Goal: Transaction & Acquisition: Obtain resource

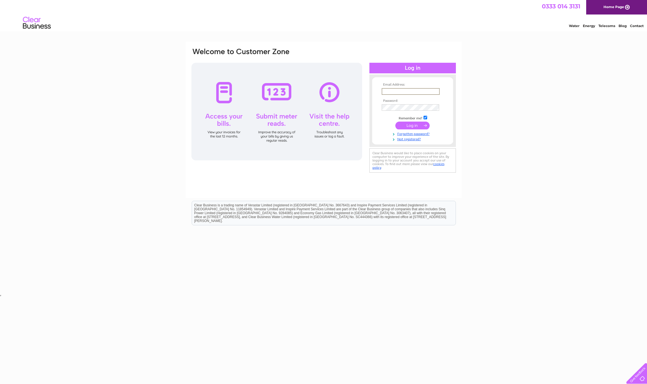
click at [407, 198] on html "Clear Business is a trading name of Verastar Limited (registered in [GEOGRAPHIC…" at bounding box center [323, 216] width 647 height 36
click at [407, 92] on input "text" at bounding box center [411, 91] width 58 height 7
drag, startPoint x: 413, startPoint y: 84, endPoint x: 468, endPoint y: 102, distance: 57.7
click at [422, 80] on div "Email Address: Password:" at bounding box center [412, 110] width 86 height 73
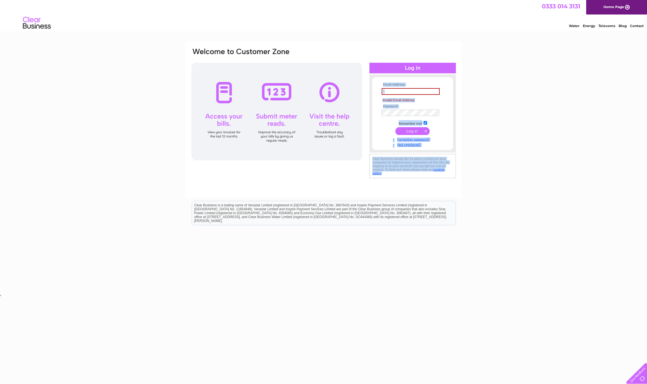
drag, startPoint x: 468, startPoint y: 102, endPoint x: 508, endPoint y: 123, distance: 45.4
click at [508, 123] on div "Email Address: Invalid Email Address Password: Forgotten password?" at bounding box center [323, 168] width 647 height 252
drag, startPoint x: 574, startPoint y: 16, endPoint x: 578, endPoint y: 13, distance: 4.8
click at [575, 14] on div "0333 014 3131 Home Page Water Energy Telecoms Blog Contact" at bounding box center [323, 16] width 647 height 33
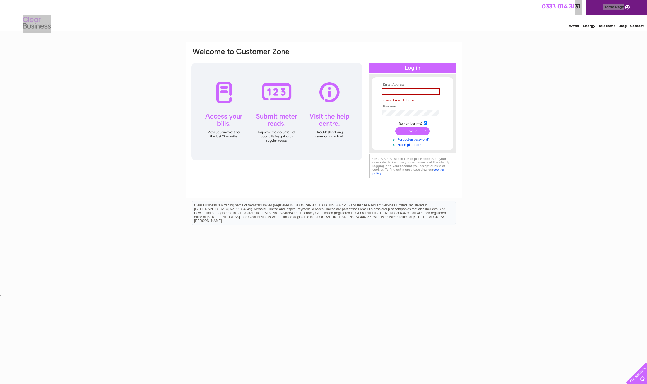
click at [491, 102] on div "Email Address: Invalid Email Address Password: Forgotten password?" at bounding box center [323, 168] width 647 height 252
click at [418, 89] on input "text" at bounding box center [411, 91] width 58 height 7
click at [412, 133] on input "submit" at bounding box center [412, 132] width 34 height 8
click at [415, 134] on input "submit" at bounding box center [412, 131] width 34 height 8
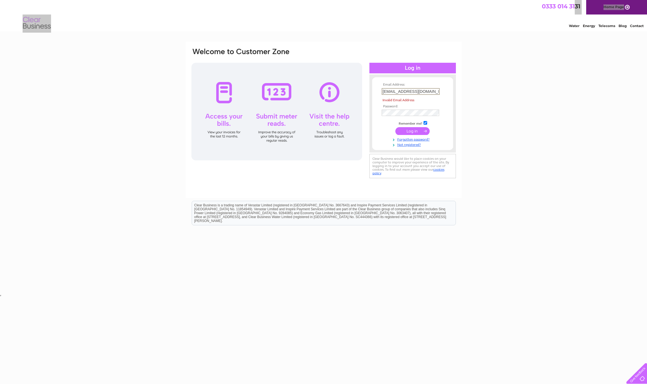
click at [421, 131] on input "submit" at bounding box center [412, 131] width 34 height 8
click at [421, 133] on input "submit" at bounding box center [412, 131] width 34 height 8
click at [437, 92] on input "junaid312814@gmail.com" at bounding box center [411, 91] width 58 height 7
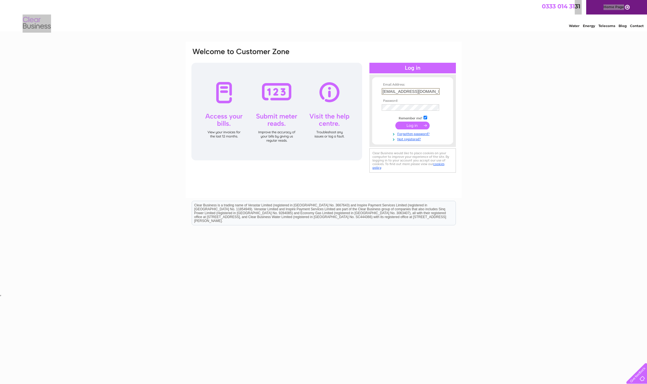
type input "junaid312814@gmail.com"
click at [412, 127] on input "submit" at bounding box center [412, 126] width 34 height 8
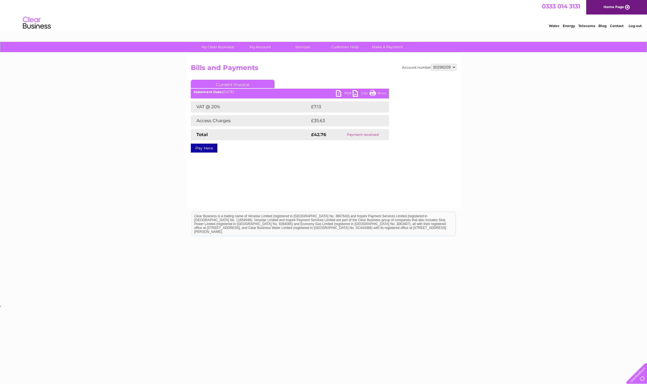
click at [347, 93] on link "PDF" at bounding box center [344, 94] width 17 height 8
click at [264, 60] on link "Bills and Payments" at bounding box center [262, 58] width 46 height 11
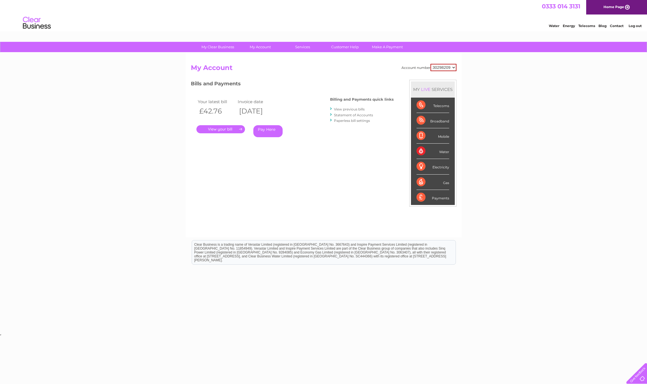
click at [354, 108] on link "View previous bills" at bounding box center [349, 109] width 31 height 4
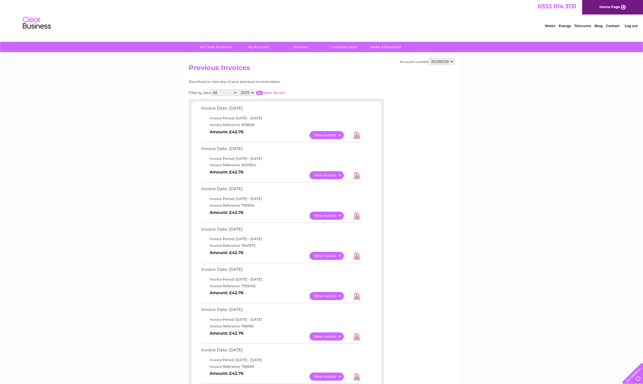
click at [356, 177] on link "Download" at bounding box center [356, 175] width 7 height 8
click at [356, 215] on link "Download" at bounding box center [356, 216] width 7 height 8
